Goal: Transaction & Acquisition: Purchase product/service

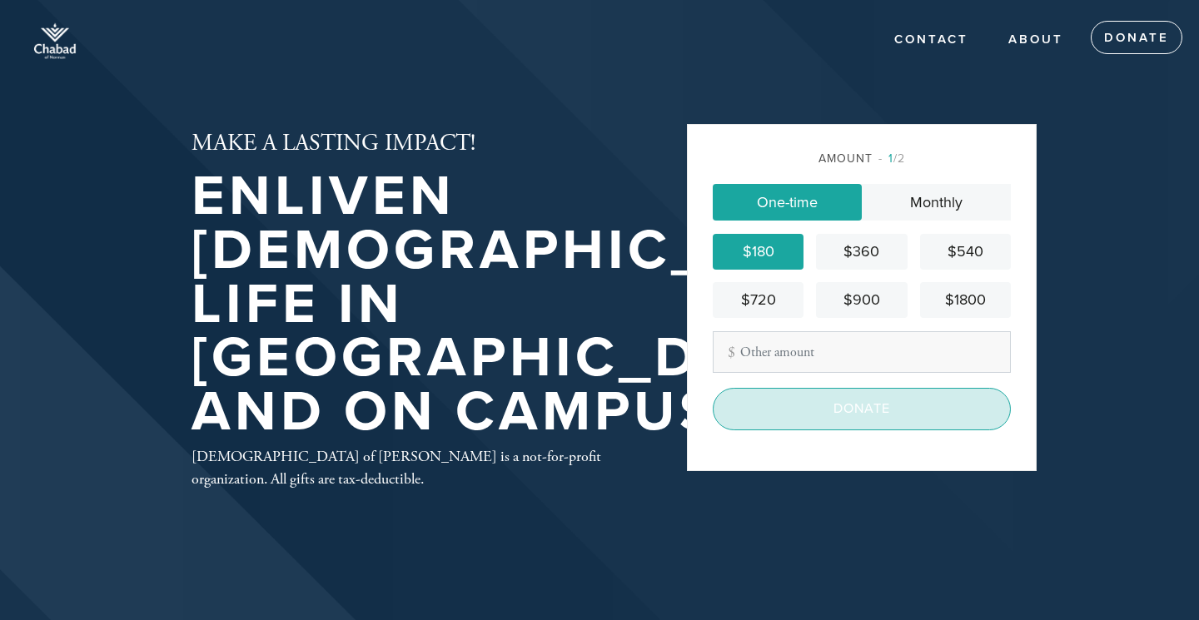
click at [787, 405] on input "Donate" at bounding box center [861, 409] width 298 height 42
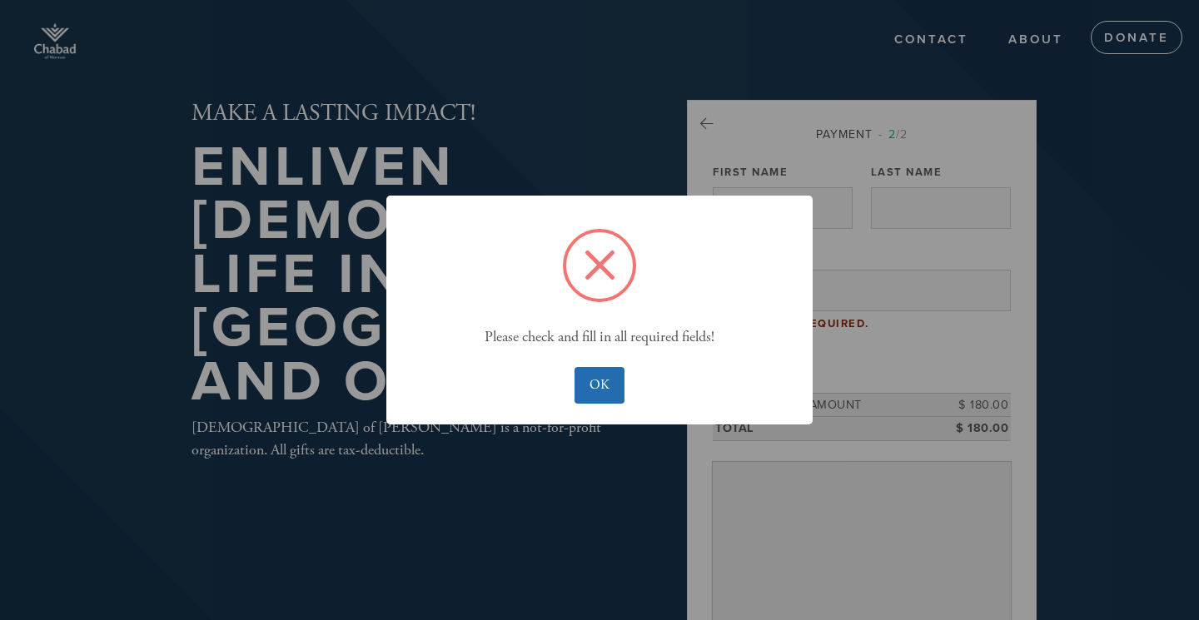
click at [589, 385] on button "OK" at bounding box center [598, 385] width 49 height 37
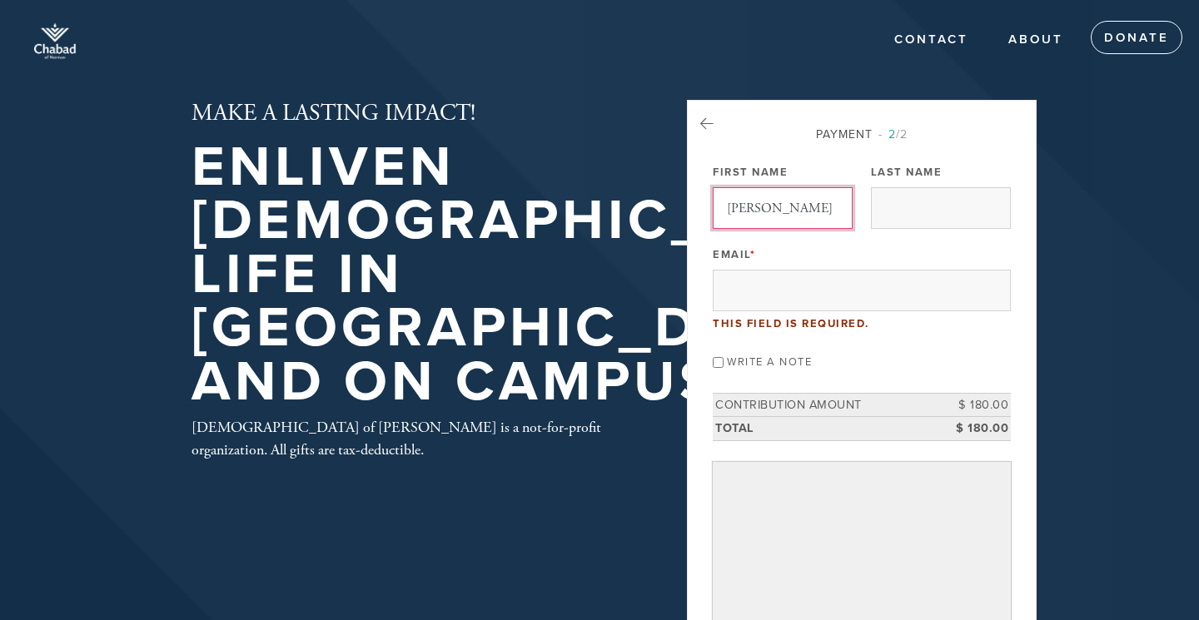
type input "Elaine"
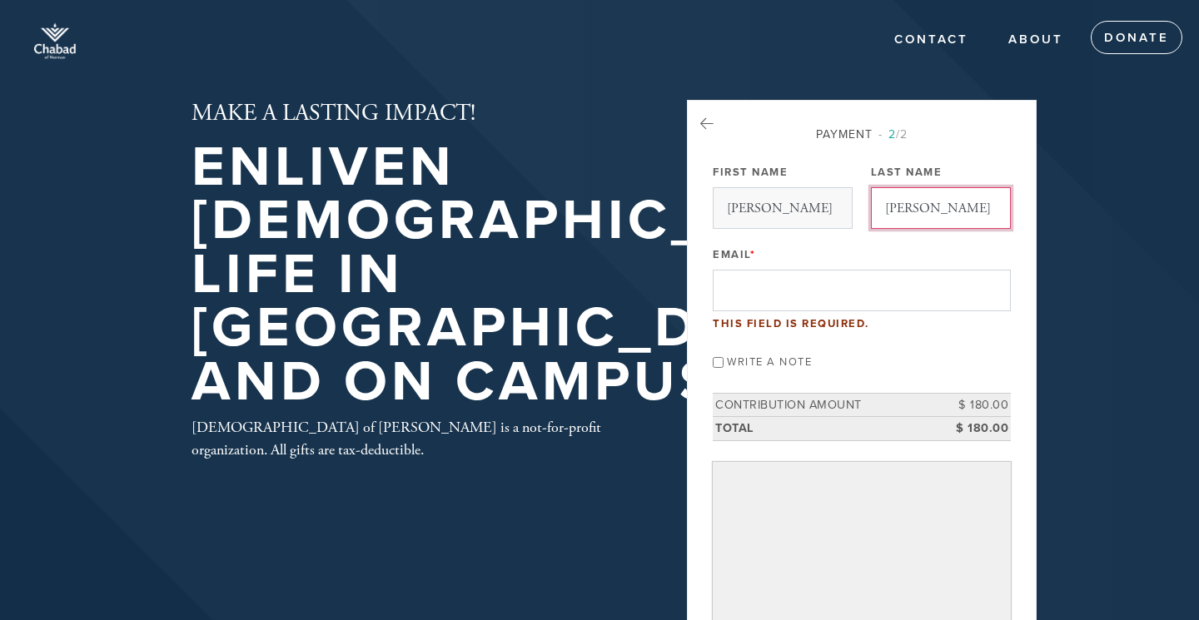
type input "Guberman"
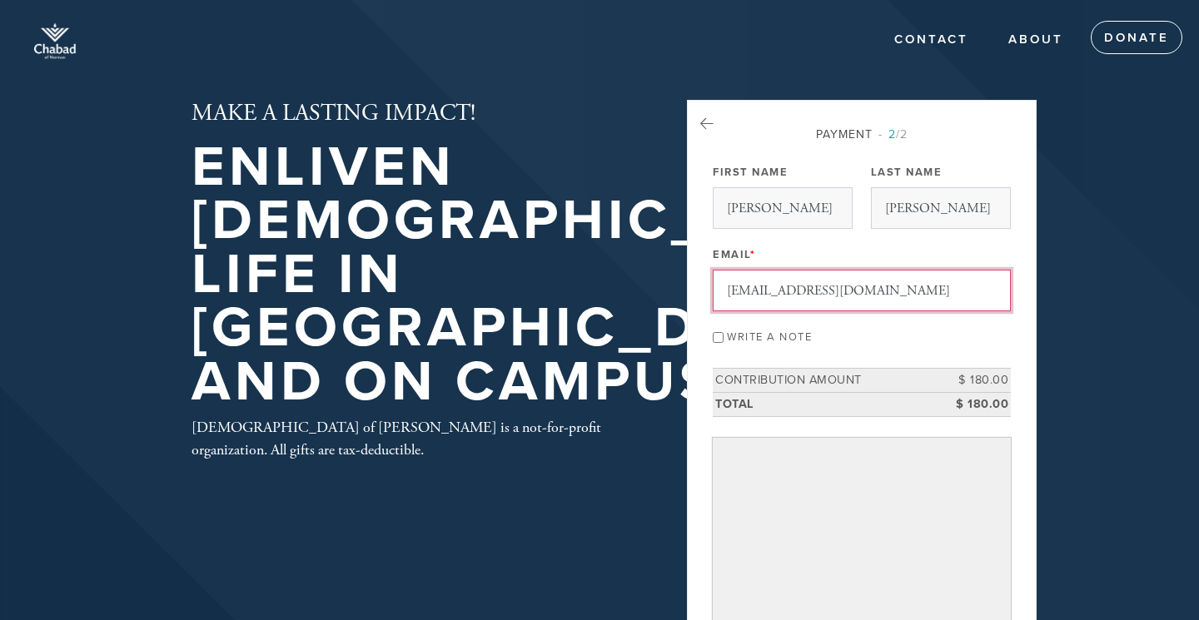
type input "elaineguberman@gmail.com"
click at [717, 339] on input "Write a note" at bounding box center [717, 337] width 11 height 11
checkbox input "true"
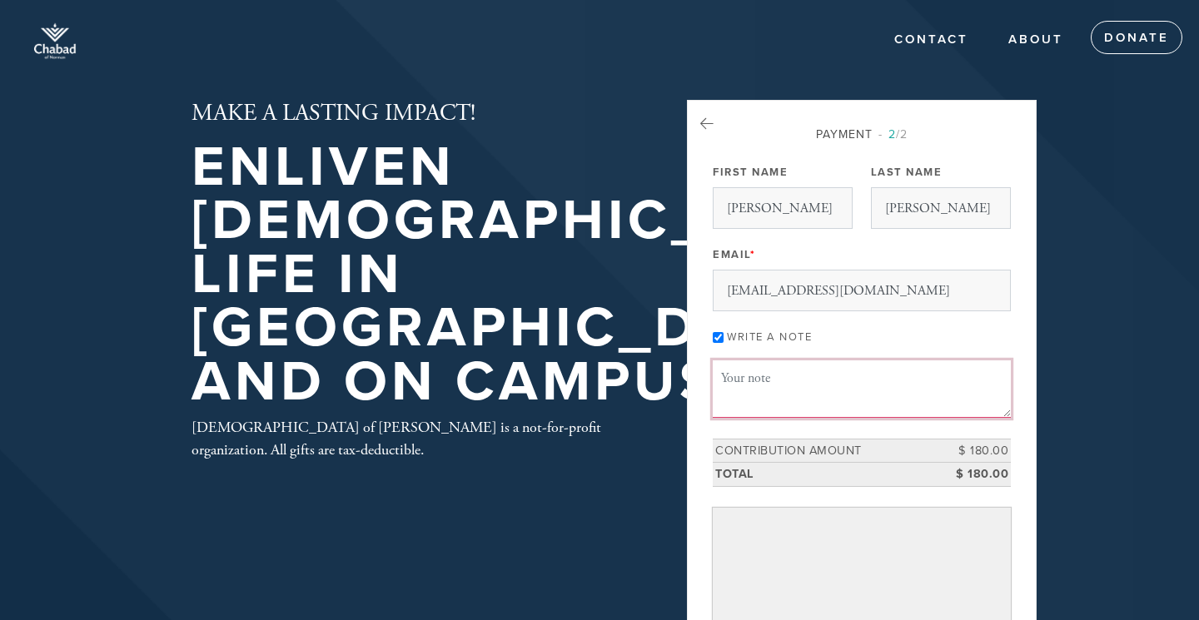
click at [731, 375] on textarea "Message or dedication" at bounding box center [861, 388] width 298 height 57
type textarea "Appreciate your kindness to my granddaughter Eliah Omens. L'shanah tovah."
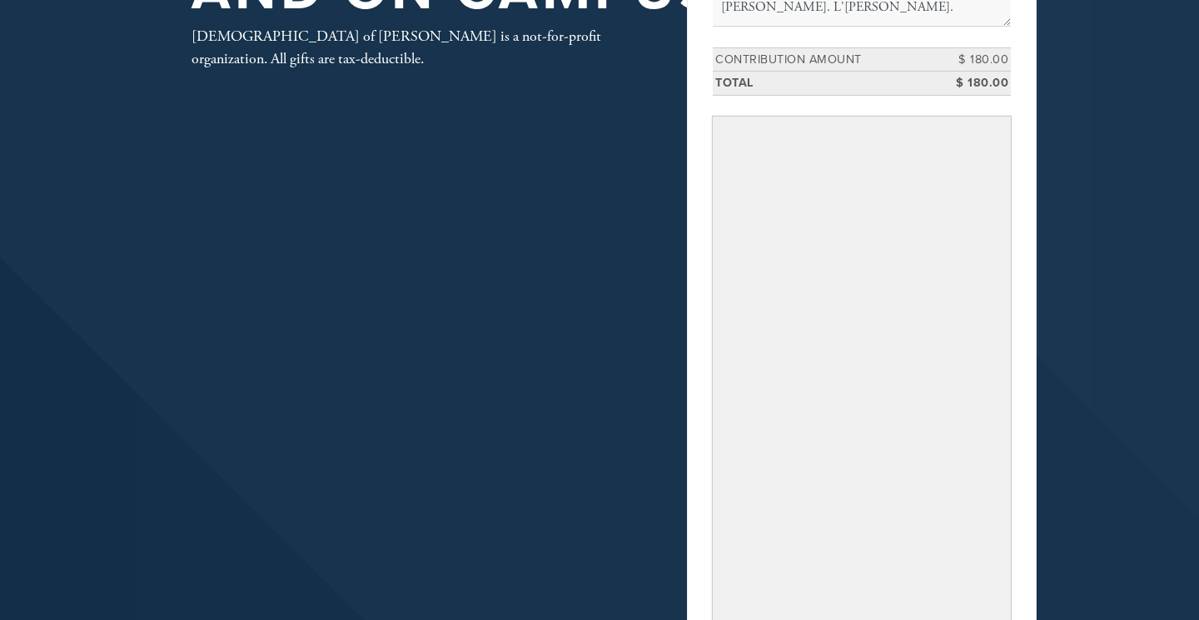
scroll to position [821, 0]
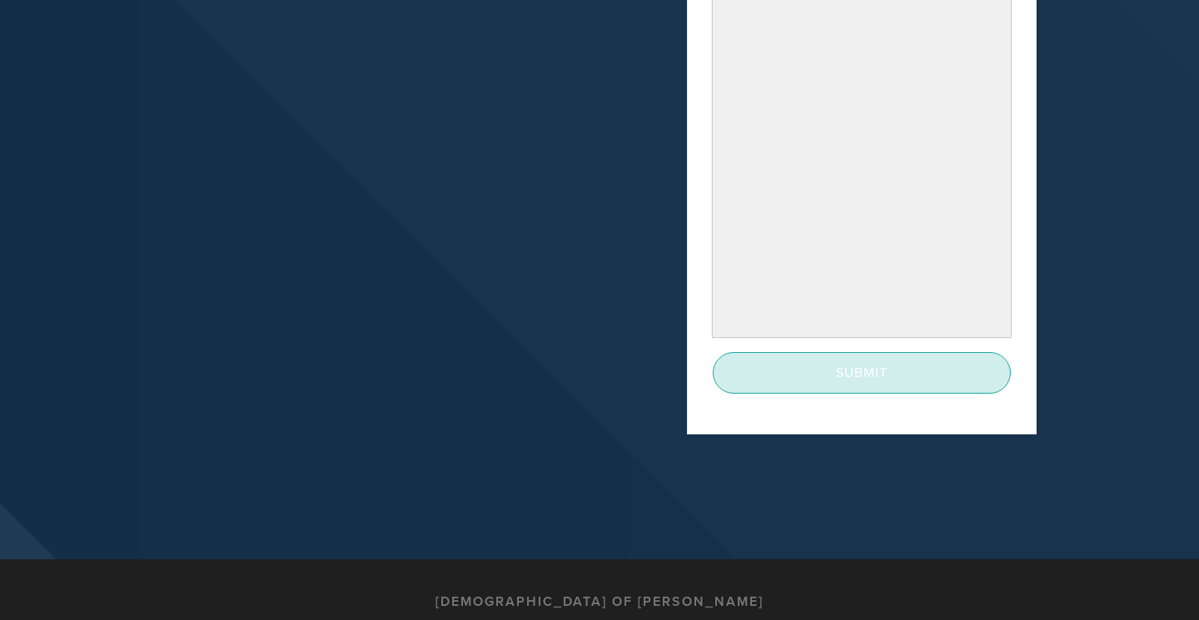
click at [849, 371] on input "Submit" at bounding box center [861, 373] width 298 height 42
